Goal: Transaction & Acquisition: Book appointment/travel/reservation

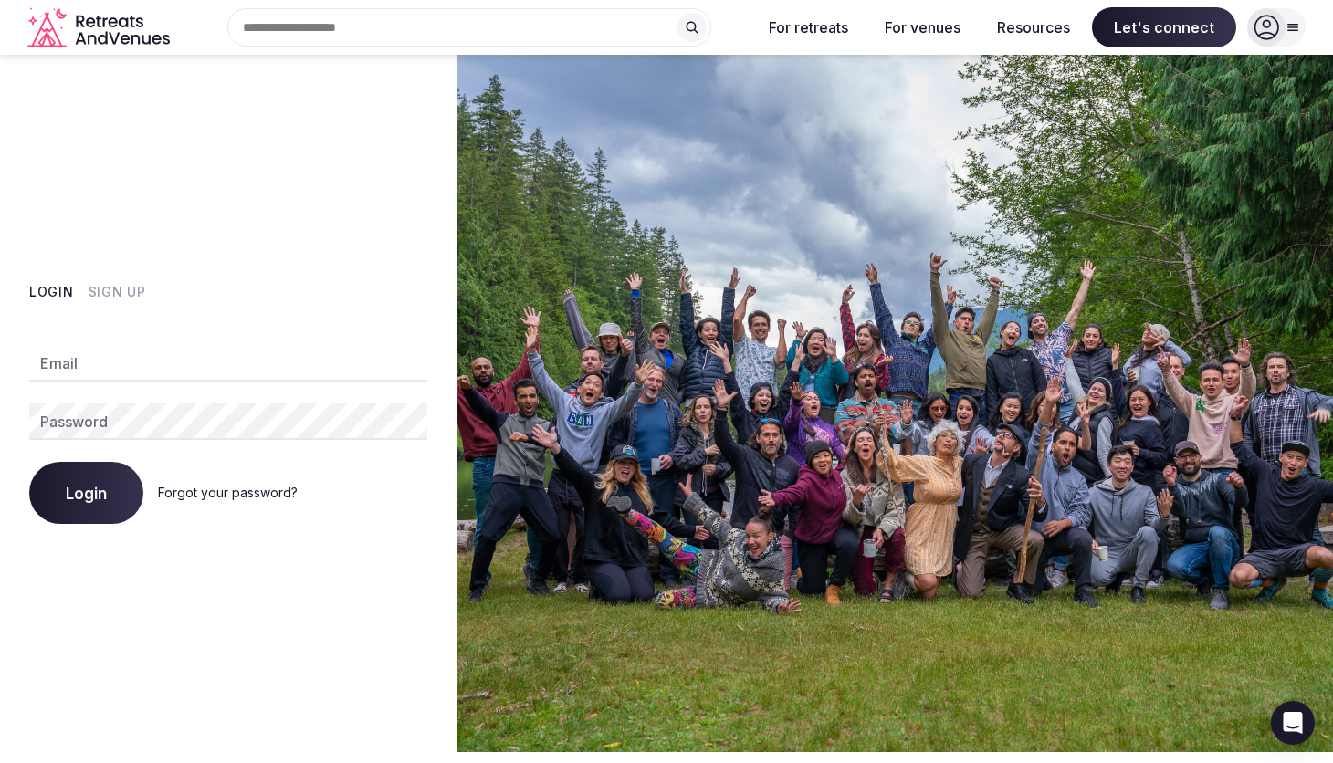
click at [121, 294] on button "Sign Up" at bounding box center [118, 292] width 58 height 18
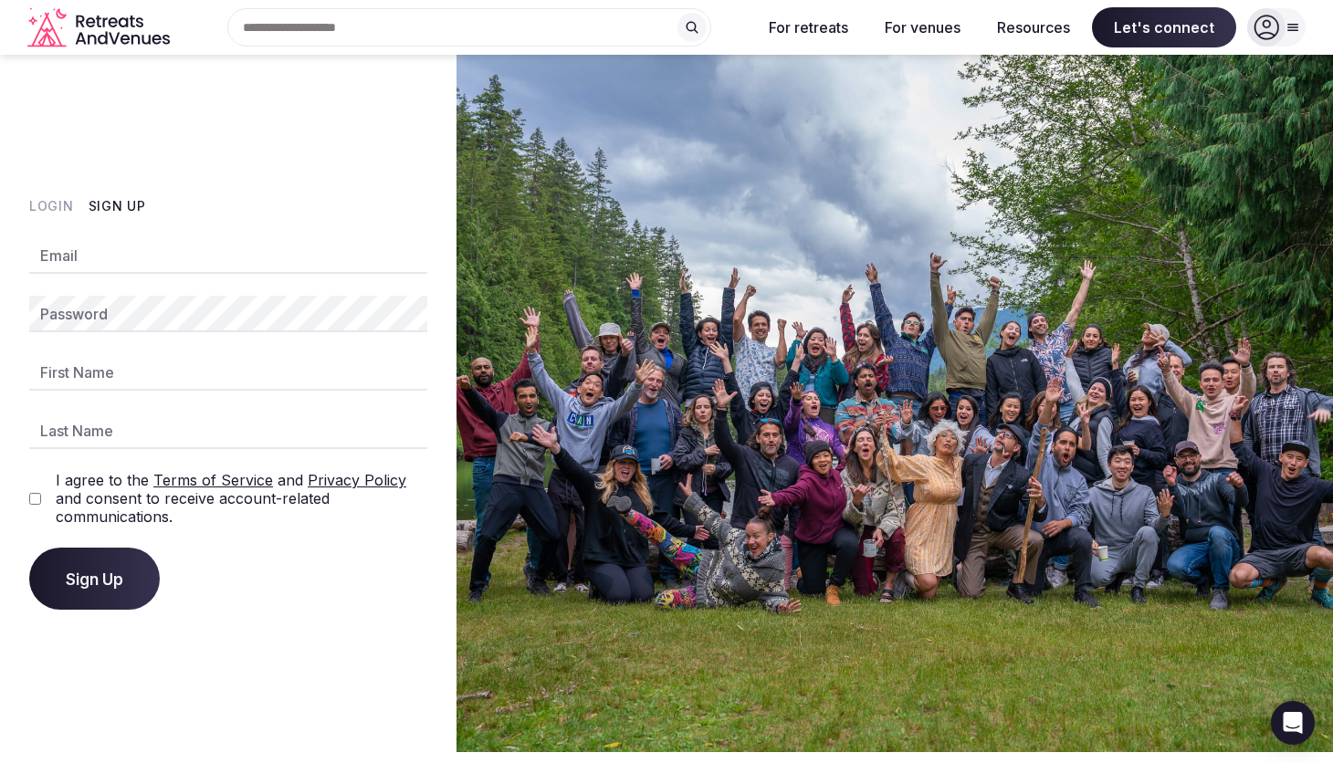
click at [135, 257] on input "Email" at bounding box center [228, 255] width 398 height 37
type input "**********"
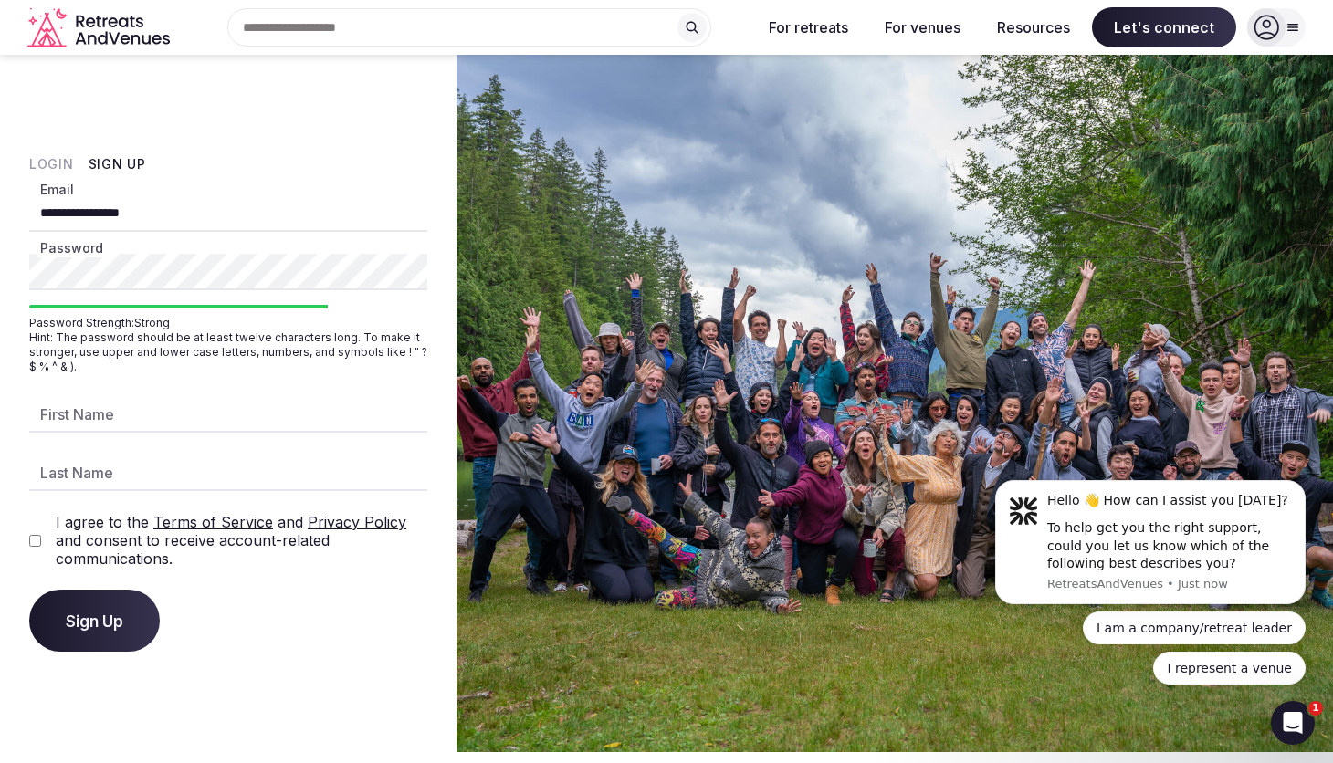
click at [126, 429] on input "First Name" at bounding box center [228, 414] width 398 height 37
type input "********"
type input "*******"
click at [89, 607] on button "Sign Up" at bounding box center [94, 621] width 131 height 62
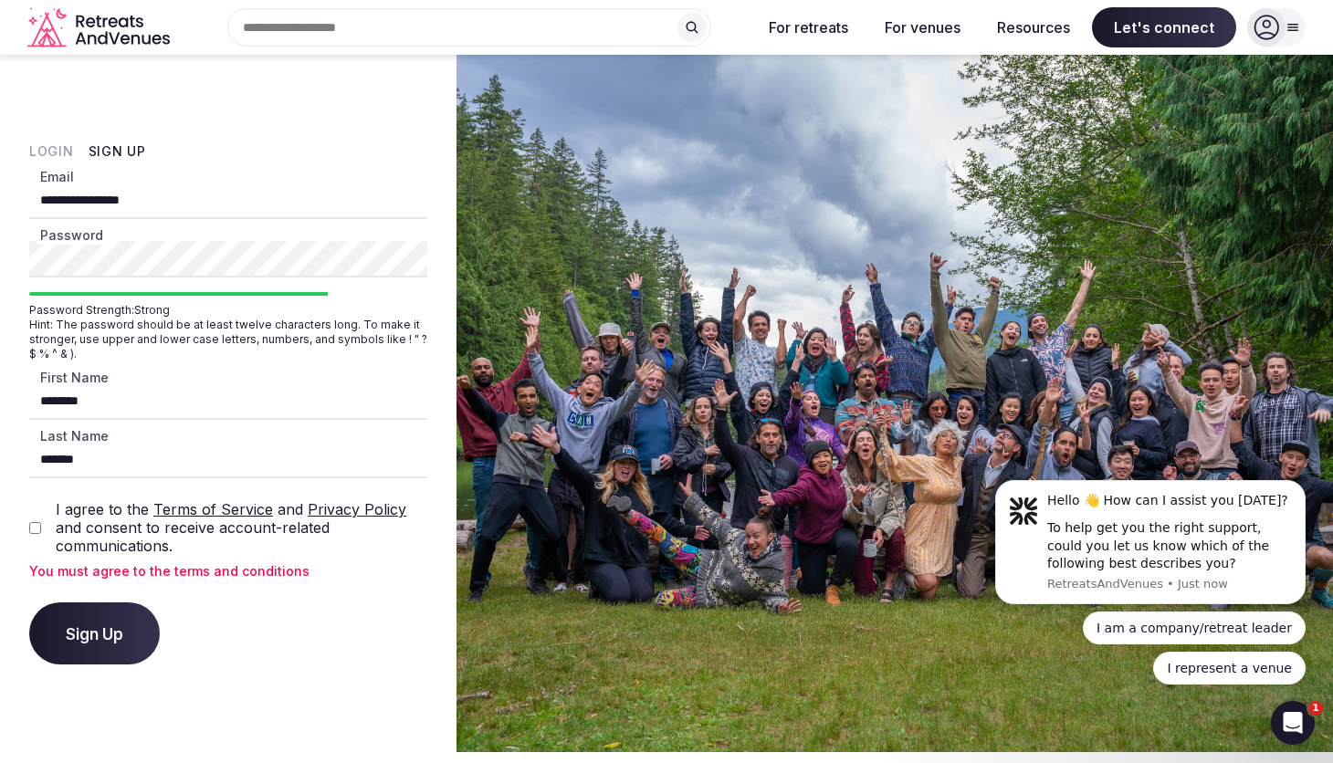
click at [47, 520] on div "I agree to the Terms of Service and Privacy Policy and consent to receive accou…" at bounding box center [228, 527] width 398 height 55
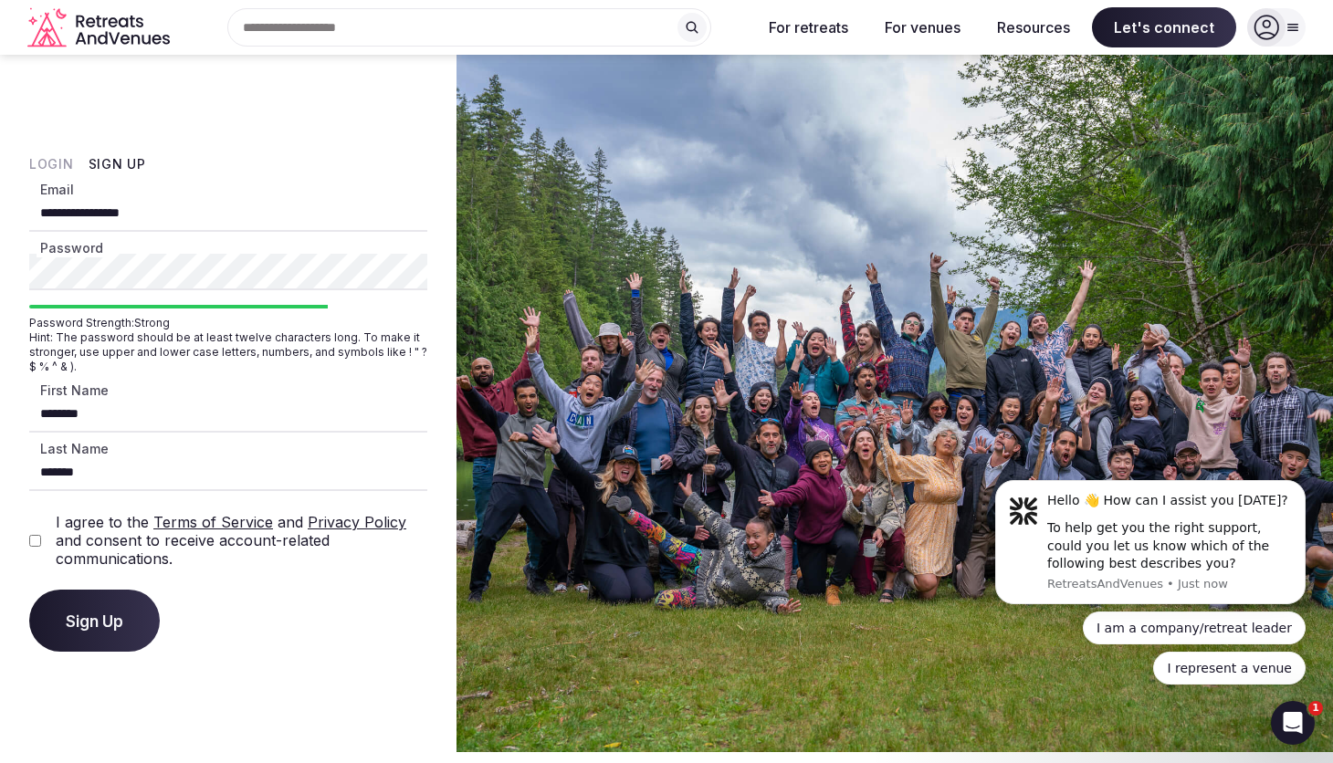
click at [100, 635] on button "Sign Up" at bounding box center [94, 621] width 131 height 62
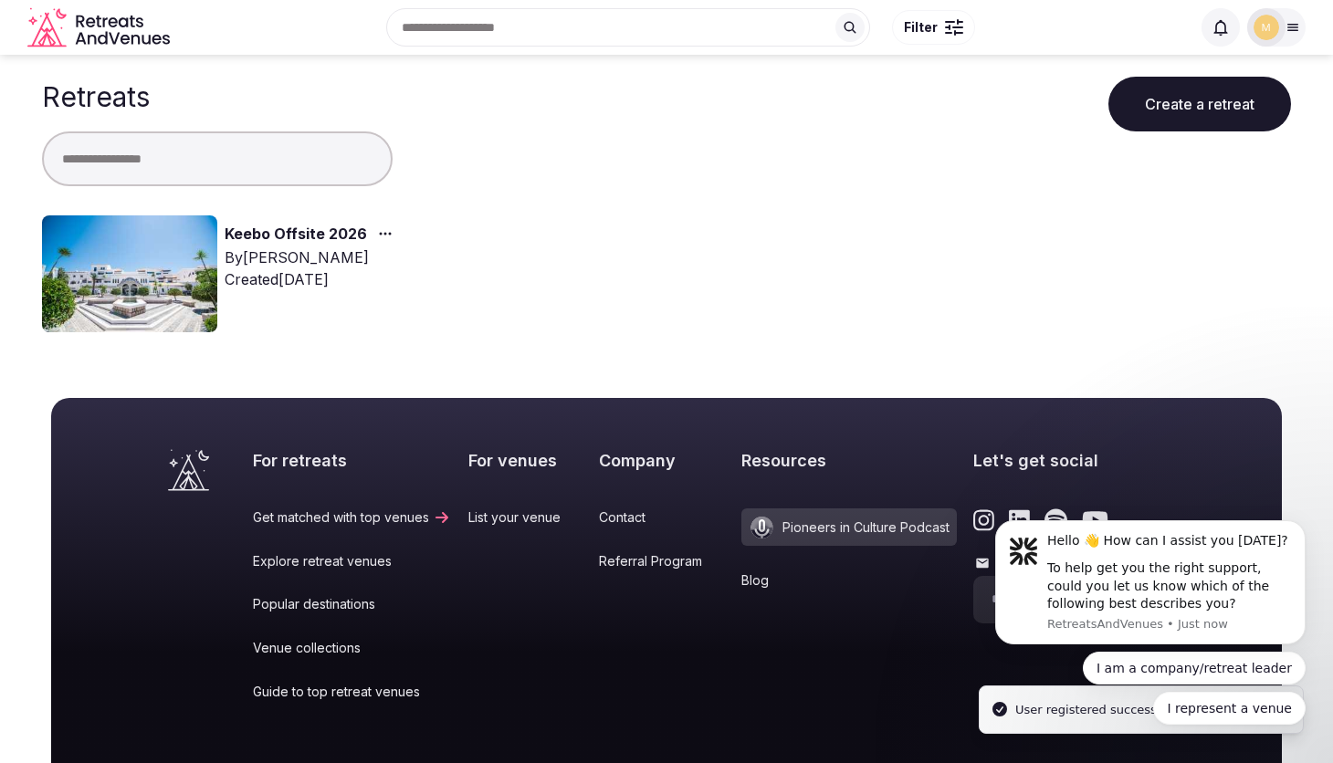
click at [295, 233] on link "Keebo Offsite 2026" at bounding box center [296, 235] width 142 height 24
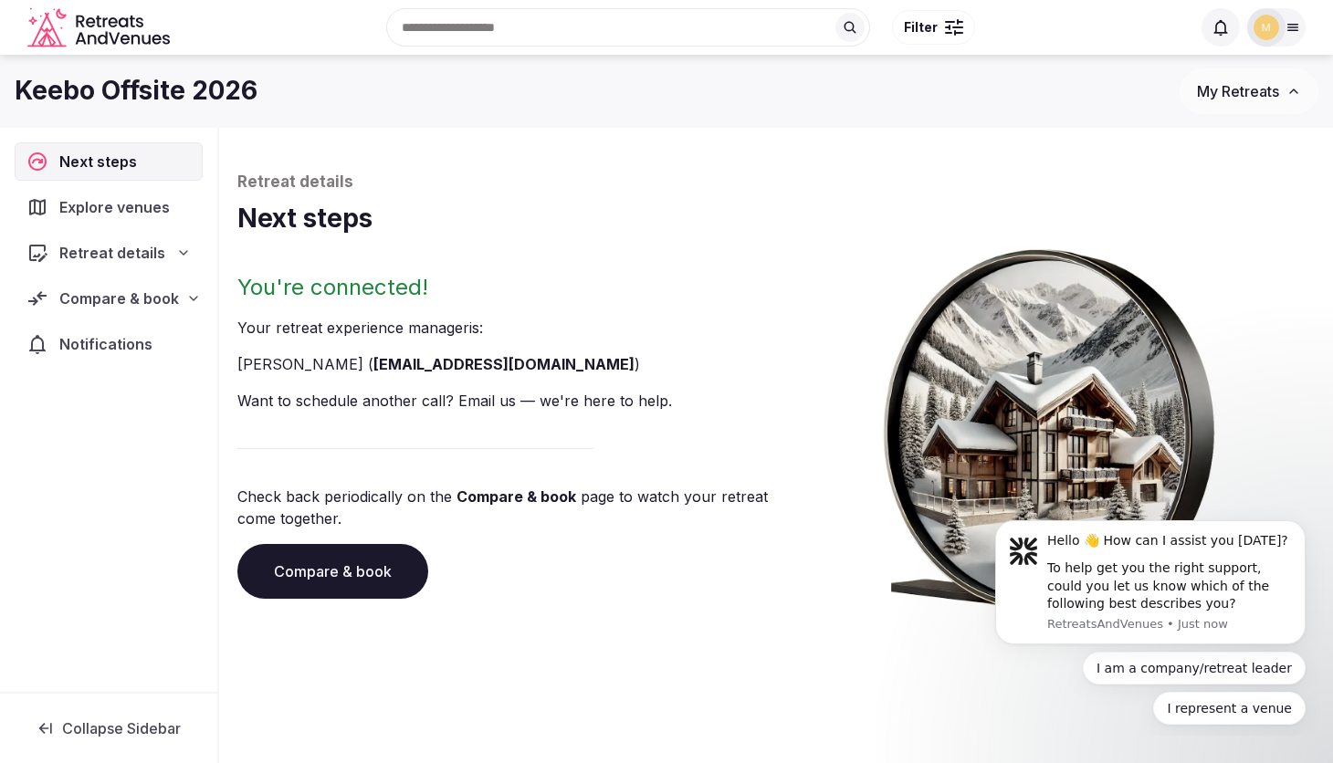
click at [149, 300] on span "Compare & book" at bounding box center [119, 299] width 120 height 22
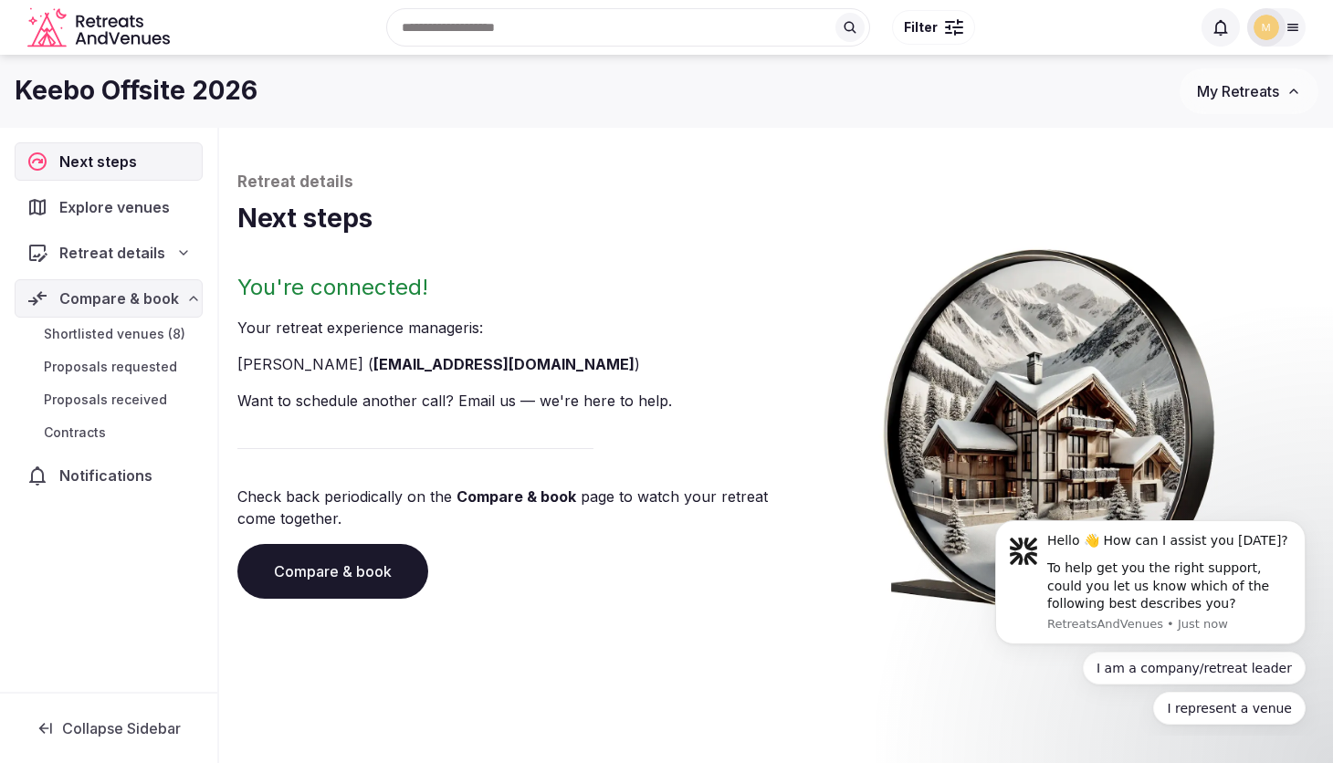
click at [136, 340] on span "Shortlisted venues (8)" at bounding box center [115, 334] width 142 height 18
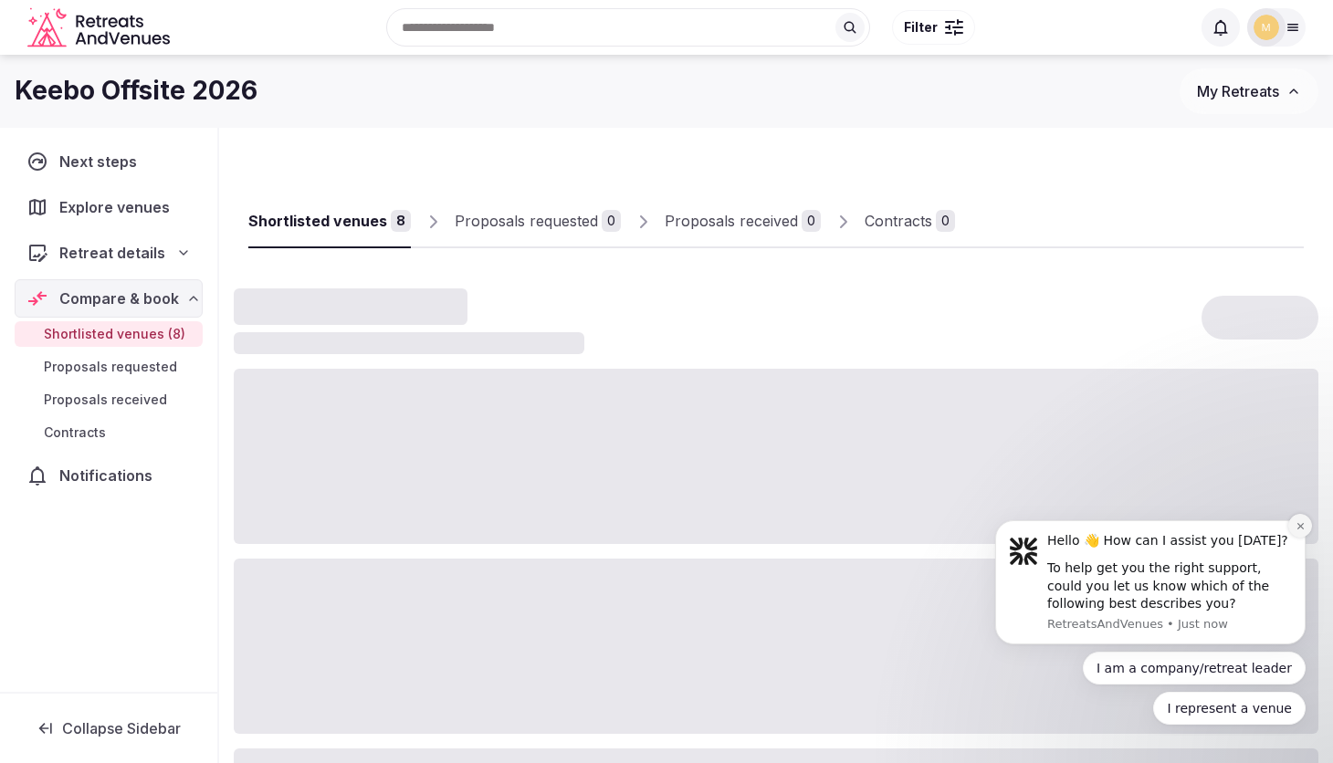
click at [1297, 522] on icon "Dismiss notification" at bounding box center [1301, 526] width 10 height 10
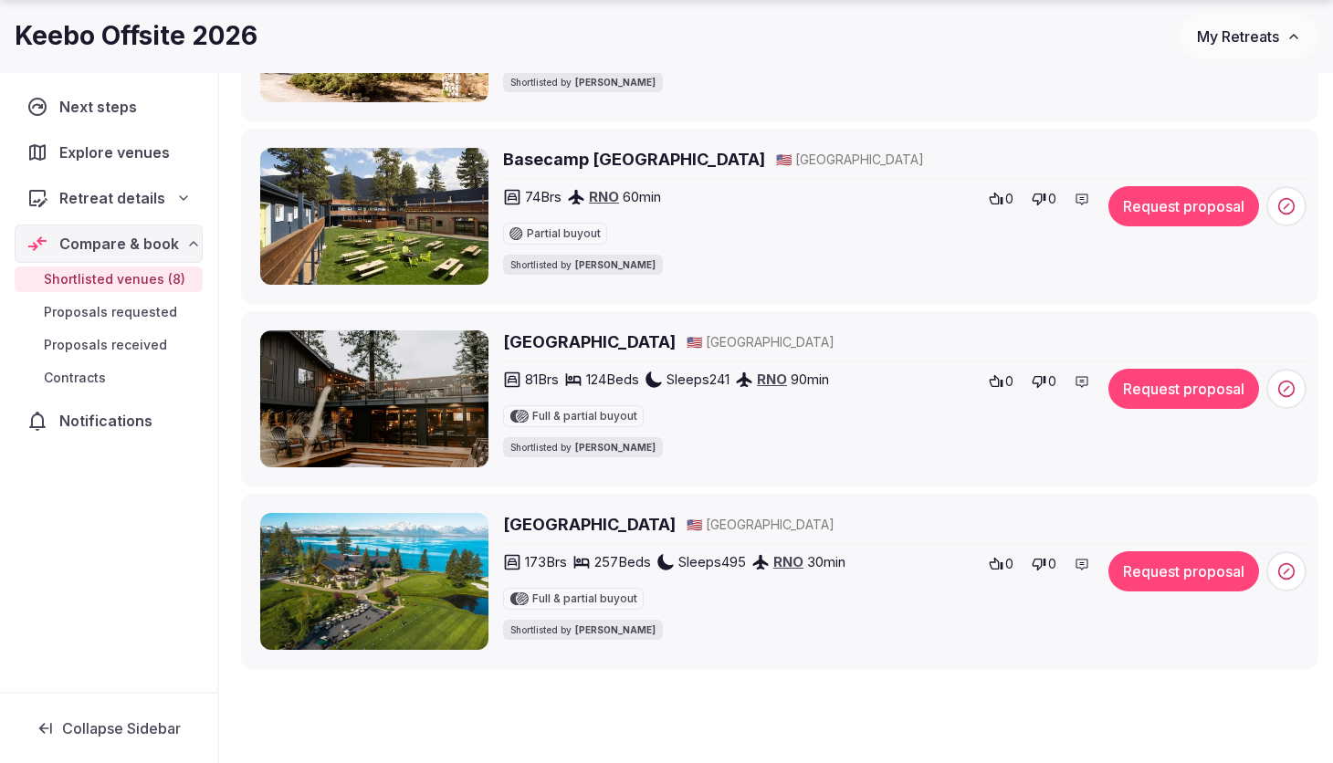
scroll to position [1301, 0]
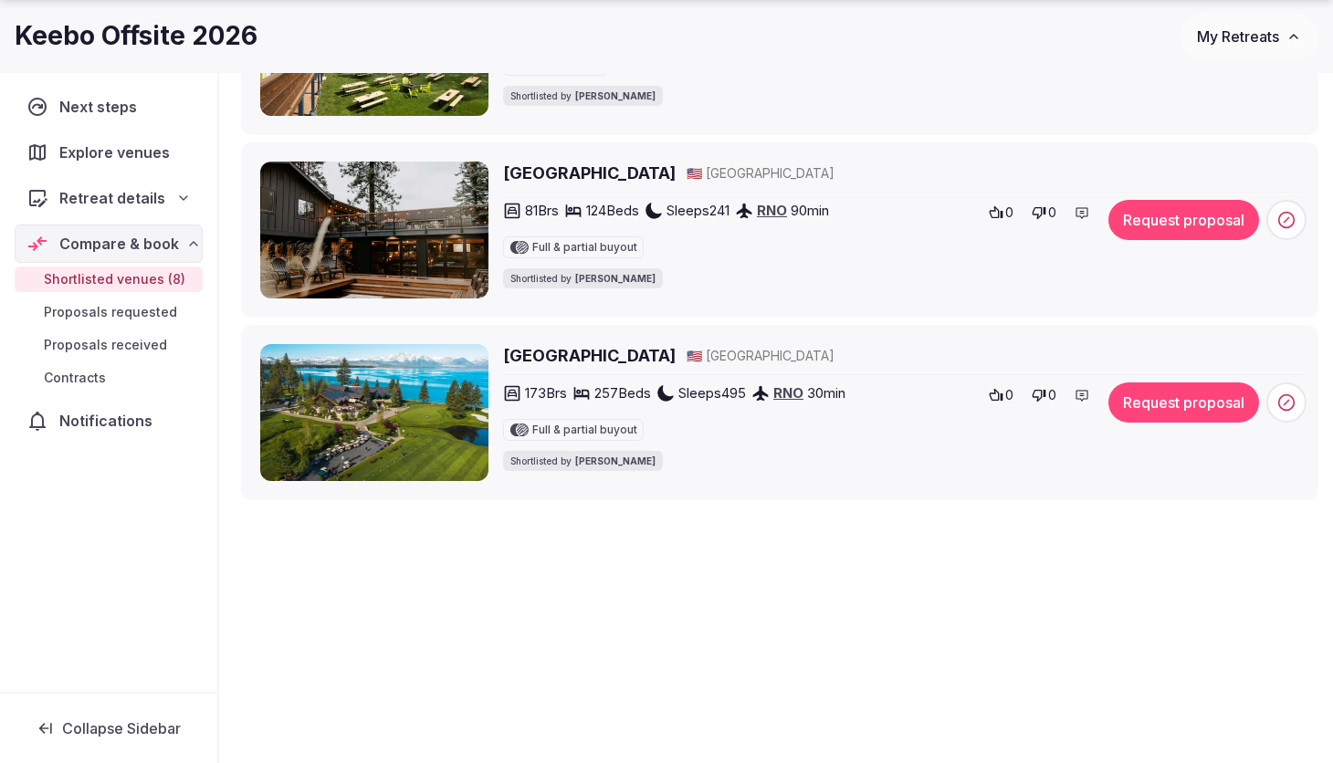
click at [616, 355] on h2 "[GEOGRAPHIC_DATA]" at bounding box center [589, 355] width 173 height 23
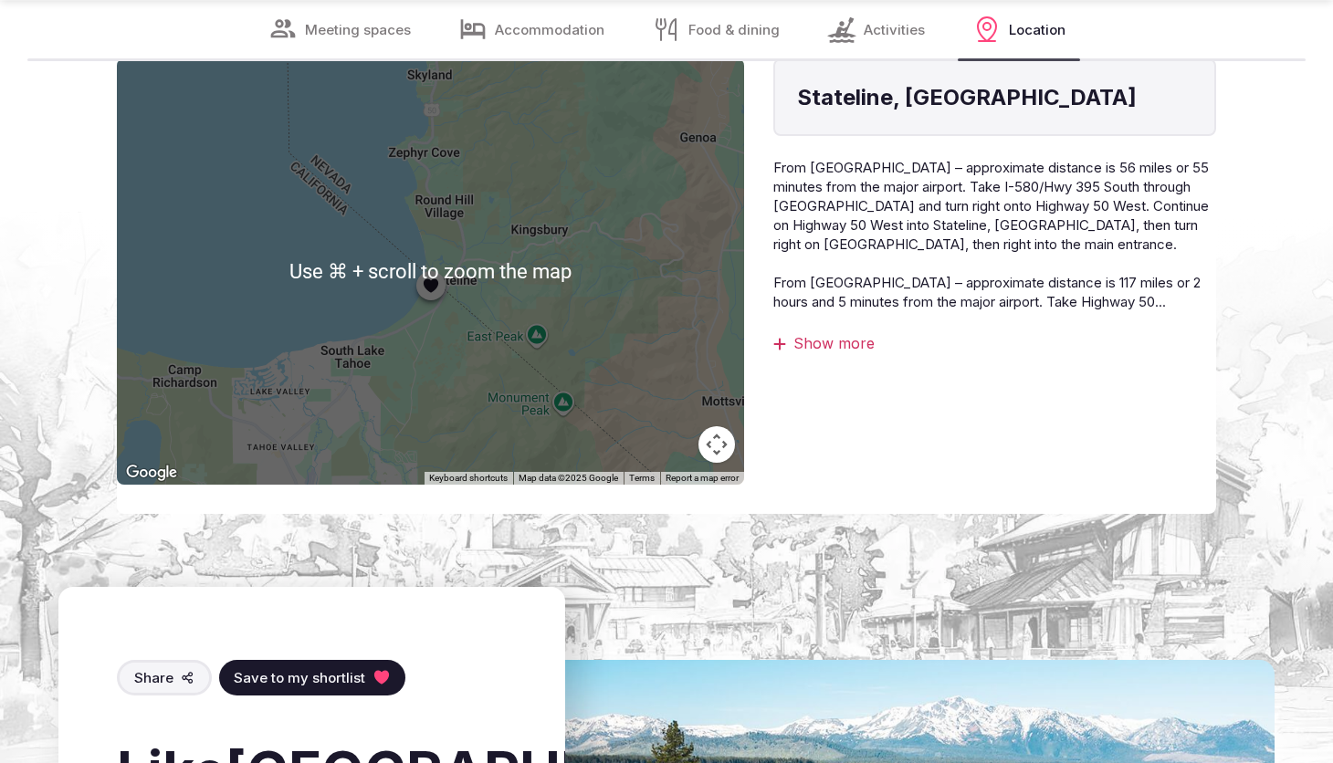
scroll to position [10157, 0]
